Goal: Ask a question

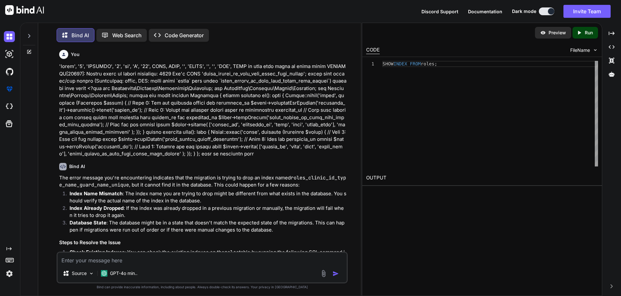
scroll to position [291, 0]
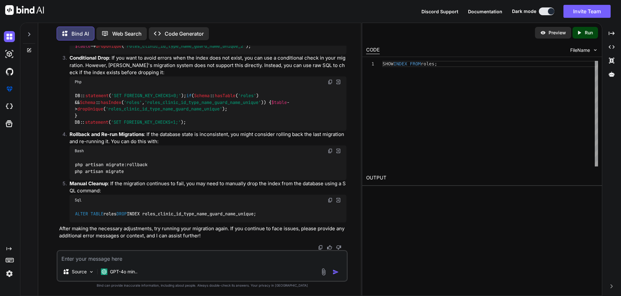
click at [144, 258] on textarea at bounding box center [202, 257] width 289 height 12
paste textarea "for (let i = 0; i < selectedTissues.length; i++) { tissuesHtml += '<div class="…"
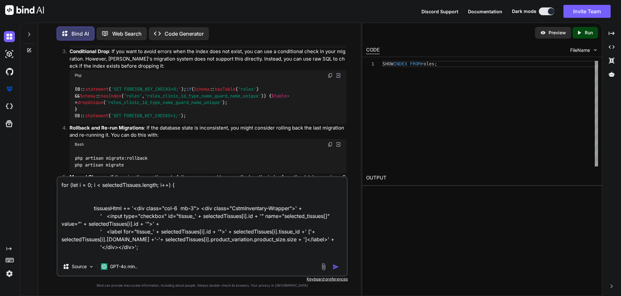
scroll to position [16, 0]
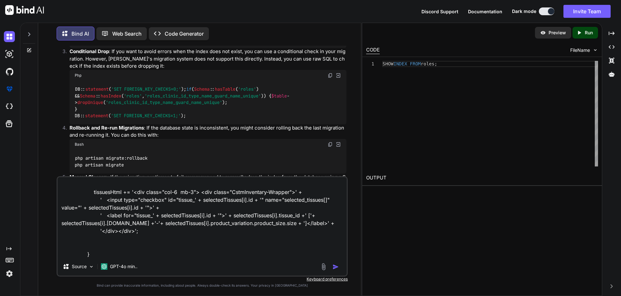
click at [129, 248] on textarea "for (let i = 0; i < selectedTissues.length; i++) { tissuesHtml += '<div class="…" at bounding box center [202, 217] width 289 height 80
click at [115, 259] on div "for (let i = 0; i < selectedTissues.length; i++) { tissuesHtml += '<div class="…" at bounding box center [202, 226] width 291 height 100
click at [112, 255] on textarea "for (let i = 0; i < selectedTissues.length; i++) { tissuesHtml += '<div class="…" at bounding box center [202, 217] width 289 height 80
click at [112, 246] on textarea "for (let i = 0; i < selectedTissues.length; i++) { tissuesHtml += '<div class="…" at bounding box center [202, 217] width 289 height 80
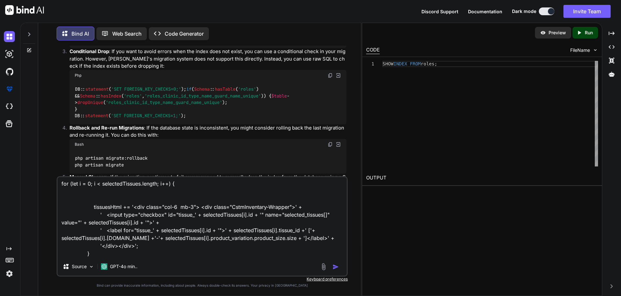
paste textarea ".CstmInventary-Wrapper{ padding: 10px; border-radius: 6px; box-shadow: rgba(100…"
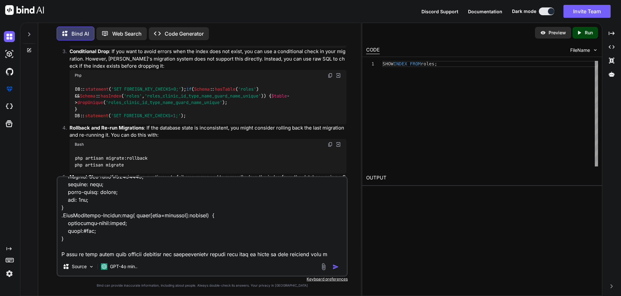
scroll to position [125, 0]
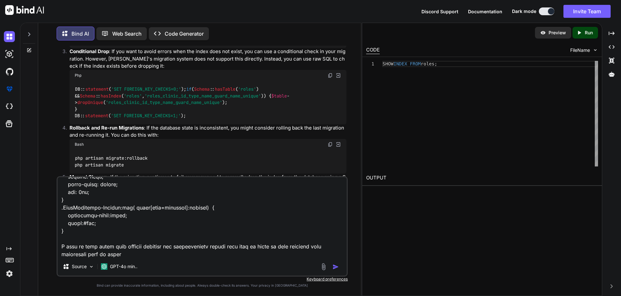
type textarea "for (let i = 0; i < selectedTissues.length; i++) { tissuesHtml += '<div class="…"
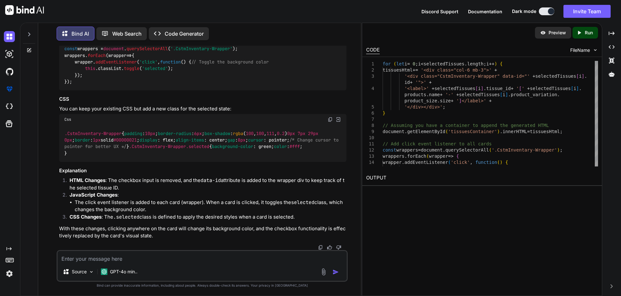
scroll to position [664, 0]
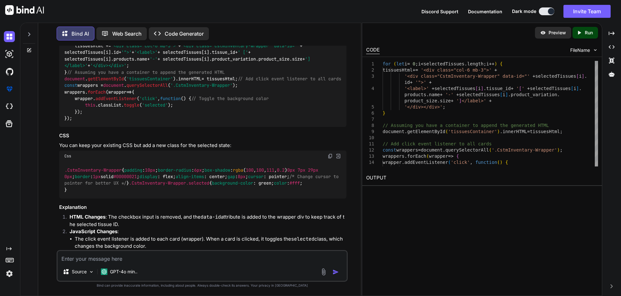
click at [127, 256] on textarea at bounding box center [202, 257] width 289 height 12
type textarea "then how we will get selected tissues array"
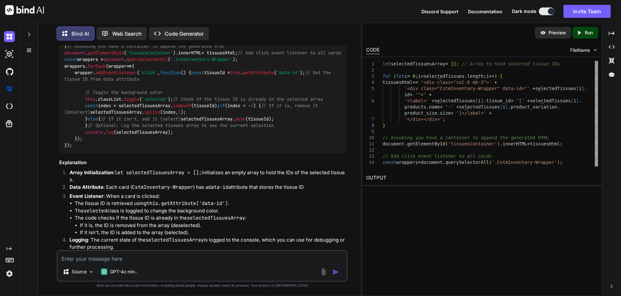
scroll to position [1106, 0]
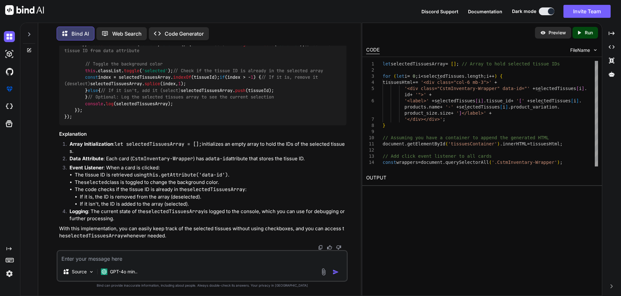
click at [151, 27] on span "'tissuesContainer'" at bounding box center [149, 24] width 47 height 6
drag, startPoint x: 464, startPoint y: 65, endPoint x: 382, endPoint y: 62, distance: 82.2
click at [383, 62] on div "for ( let i = 0 ; i < selectedTissues . length ; i ++ ) { tissuesHtml += '<div …" at bounding box center [490, 184] width 215 height 246
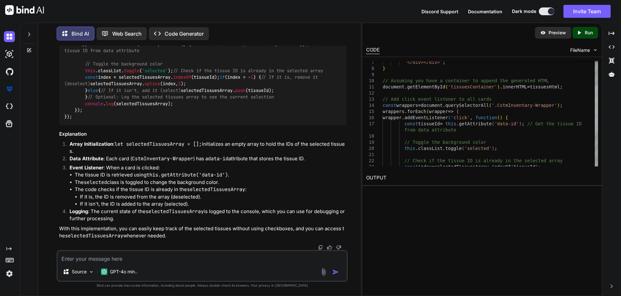
click at [597, 85] on div at bounding box center [596, 107] width 3 height 45
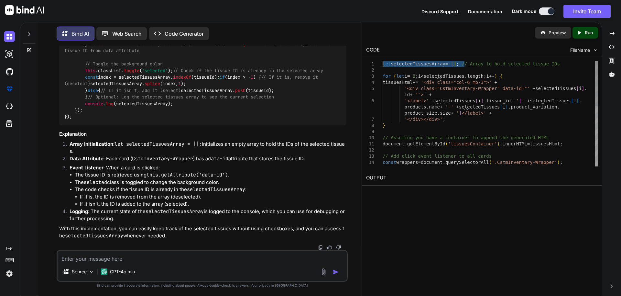
click at [393, 83] on div "wrappers . forEach ( wrapper => { const wrappers = document . querySelectorAll …" at bounding box center [490, 184] width 215 height 246
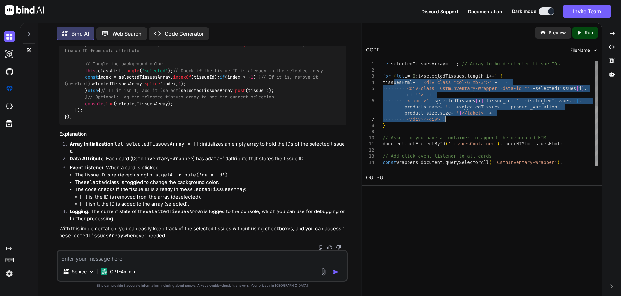
drag, startPoint x: 393, startPoint y: 83, endPoint x: 451, endPoint y: 121, distance: 68.9
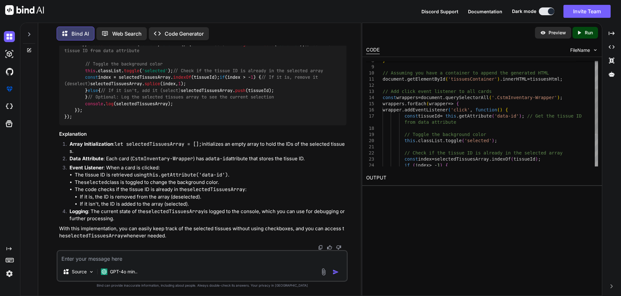
click at [407, 92] on div "wrappers . forEach ( wrapper => { const wrappers = document . querySelectorAll …" at bounding box center [490, 119] width 215 height 246
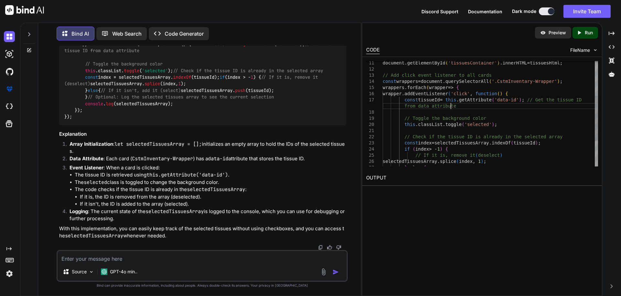
drag, startPoint x: 450, startPoint y: 107, endPoint x: 395, endPoint y: 91, distance: 57.7
click at [450, 107] on div "wrappers . forEach ( wrapper => { const wrappers = document . querySelectorAll …" at bounding box center [490, 103] width 215 height 246
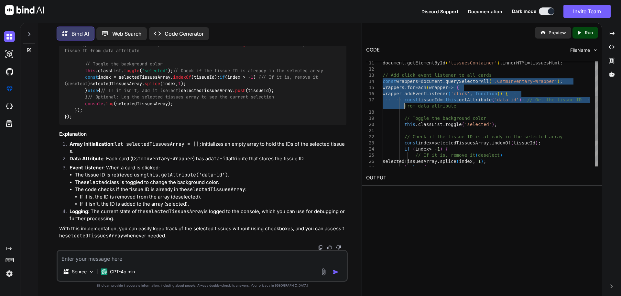
drag, startPoint x: 383, startPoint y: 82, endPoint x: 408, endPoint y: 129, distance: 54.0
click at [408, 129] on div "wrappers . forEach ( wrapper => { const wrappers = document . querySelectorAll …" at bounding box center [490, 103] width 215 height 246
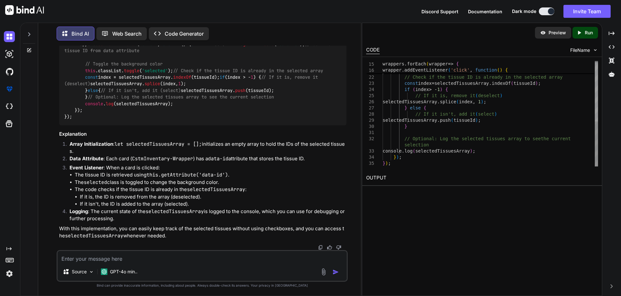
click at [403, 162] on div "// Toggle the background color this . classList . toggle ( 'selected' ) ; // Ch…" at bounding box center [490, 43] width 215 height 246
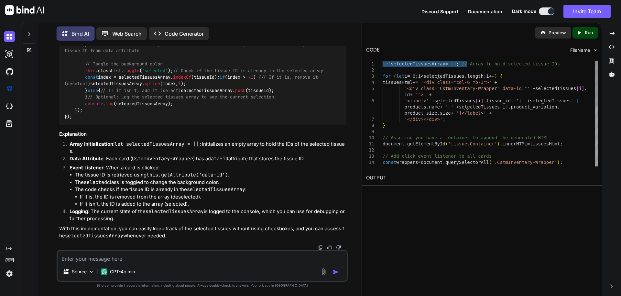
drag, startPoint x: 467, startPoint y: 65, endPoint x: 382, endPoint y: 63, distance: 85.1
click at [383, 63] on div "wrappers . forEach ( wrapper => { // Add click event listener to all cards cons…" at bounding box center [490, 184] width 215 height 246
type textarea "let selectedTissuesArray = []; // Array to hold selected tissue IDs for (let i …"
